Goal: Information Seeking & Learning: Learn about a topic

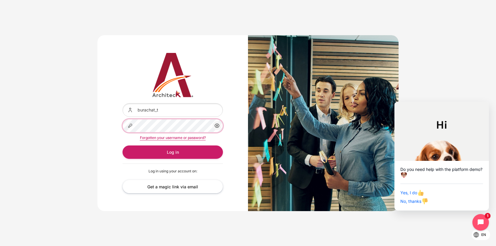
click at [123, 145] on button "Log in" at bounding box center [173, 151] width 100 height 13
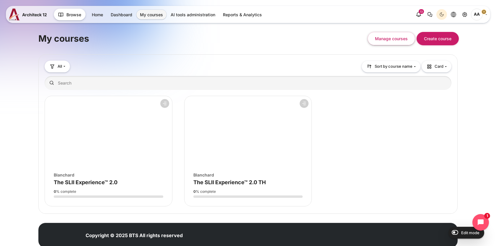
click at [213, 129] on figure "Course overview" at bounding box center [248, 131] width 127 height 71
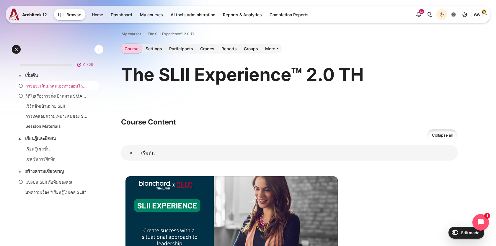
click at [64, 86] on link "การประเมินผลตนเองทางออนไลน์ LBAII" at bounding box center [56, 86] width 62 height 6
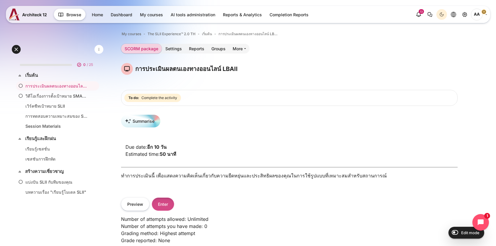
click at [172, 201] on button "Enter" at bounding box center [163, 203] width 22 height 13
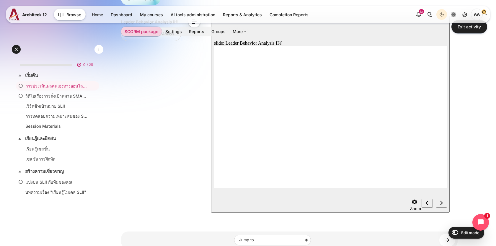
scroll to position [136, 0]
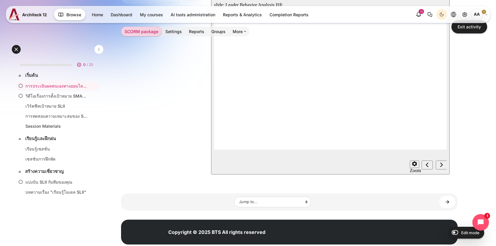
click at [443, 164] on div "Next (Ctrl+Alt+Period)" at bounding box center [441, 165] width 6 height 6
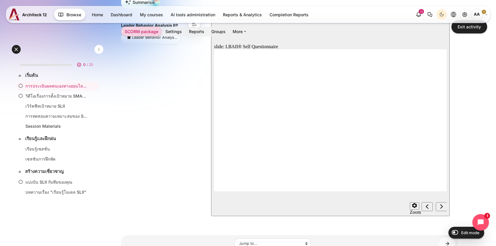
scroll to position [90, 0]
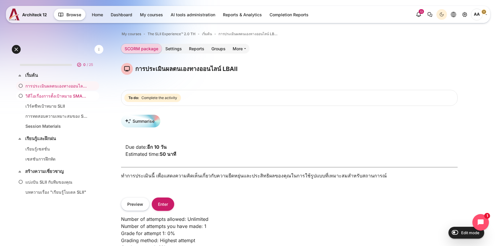
click at [54, 94] on link "วิดีโอเรื่องการตั้งเป้าหมาย SMART" at bounding box center [56, 96] width 62 height 6
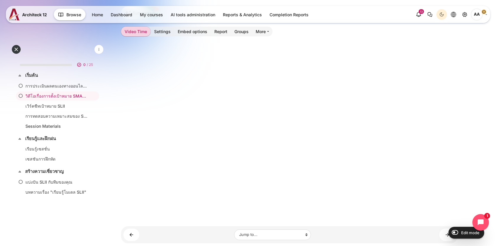
scroll to position [171, 0]
click at [40, 105] on link "เวิร์คชีทเป้าหมาย SLII" at bounding box center [56, 106] width 62 height 6
click at [41, 140] on link "เรียนรู้และฝึกฝน" at bounding box center [57, 138] width 64 height 7
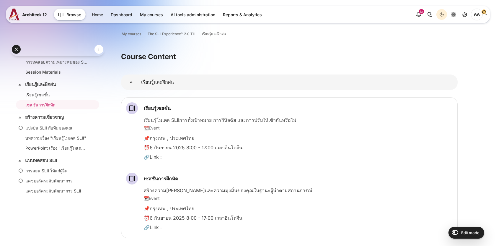
scroll to position [74, 0]
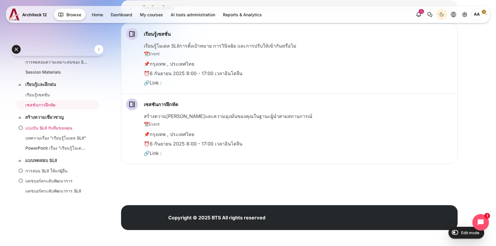
click at [41, 126] on link "แบ่งปัน SLII กับทีมของคุณ" at bounding box center [56, 128] width 62 height 6
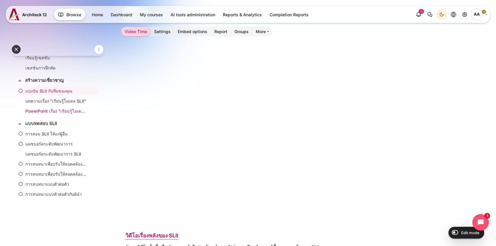
scroll to position [95, 0]
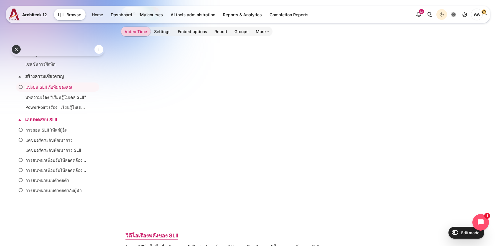
click at [49, 117] on link "แบบทดสอบ SLII" at bounding box center [57, 119] width 64 height 7
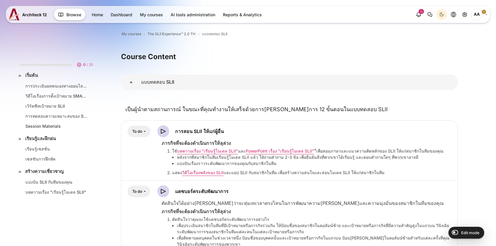
scroll to position [130, 0]
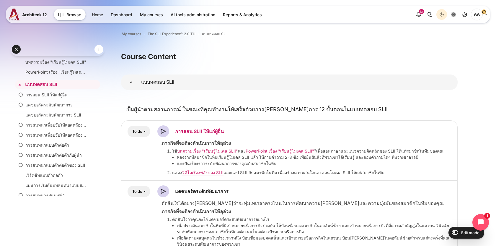
click at [183, 131] on link "การสอน SLII ให้แก่ผู้อื่น Video Time" at bounding box center [199, 131] width 49 height 6
